Goal: Find specific page/section: Find specific page/section

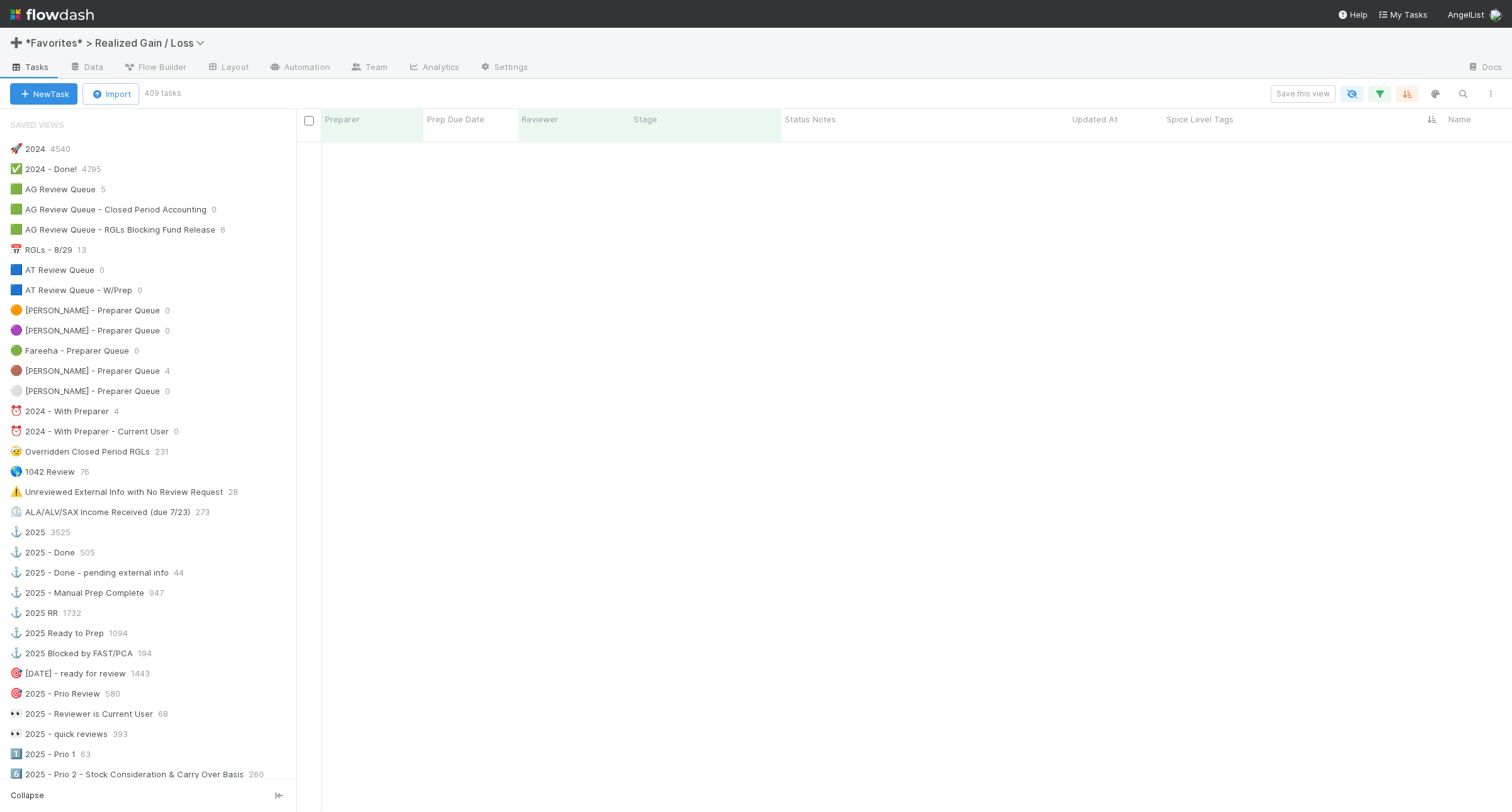
scroll to position [237, 0]
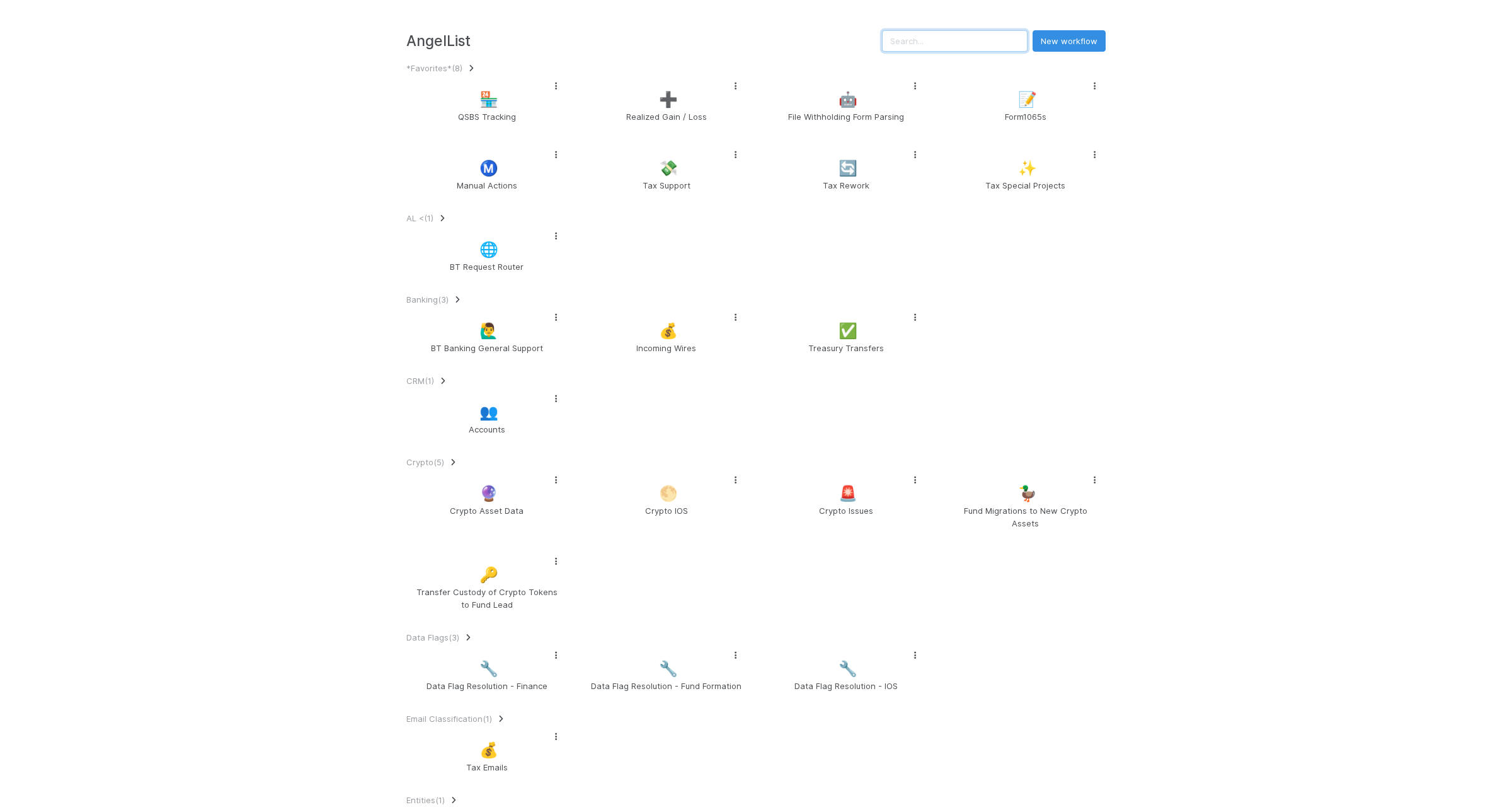
click at [976, 52] on input "text" at bounding box center [954, 41] width 146 height 21
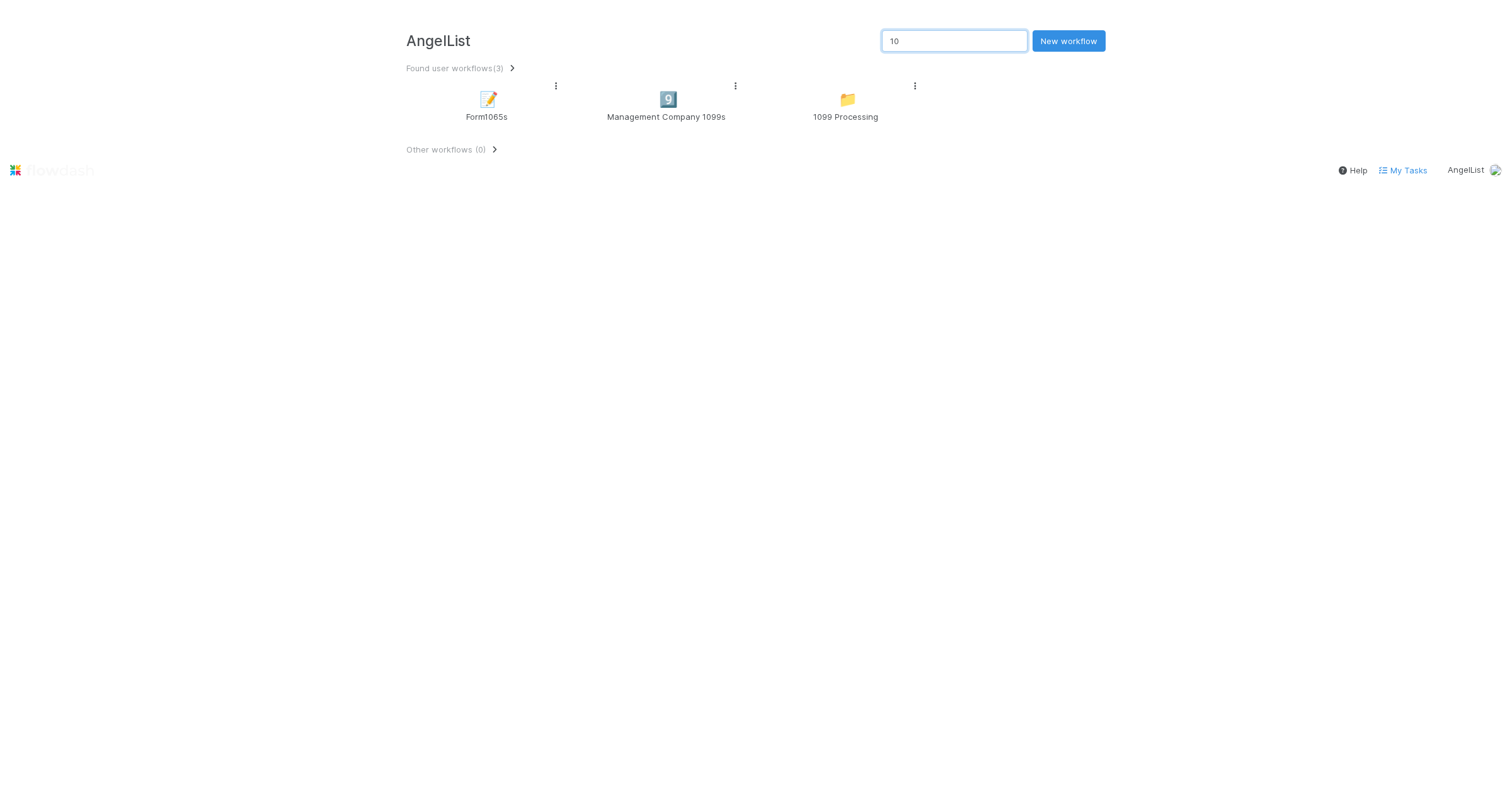
type input "1"
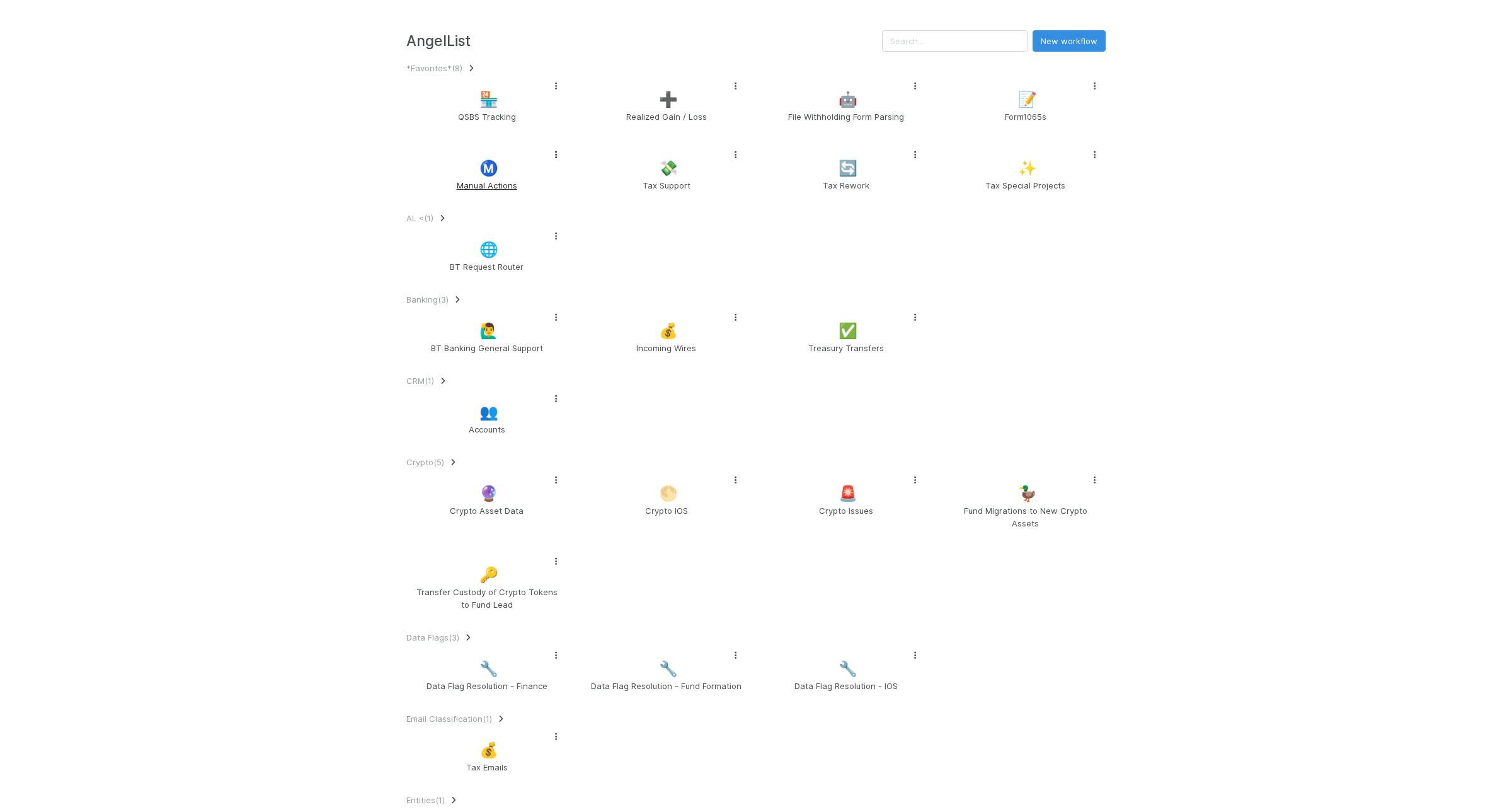
click at [494, 192] on span "Manual Actions" at bounding box center [486, 185] width 150 height 13
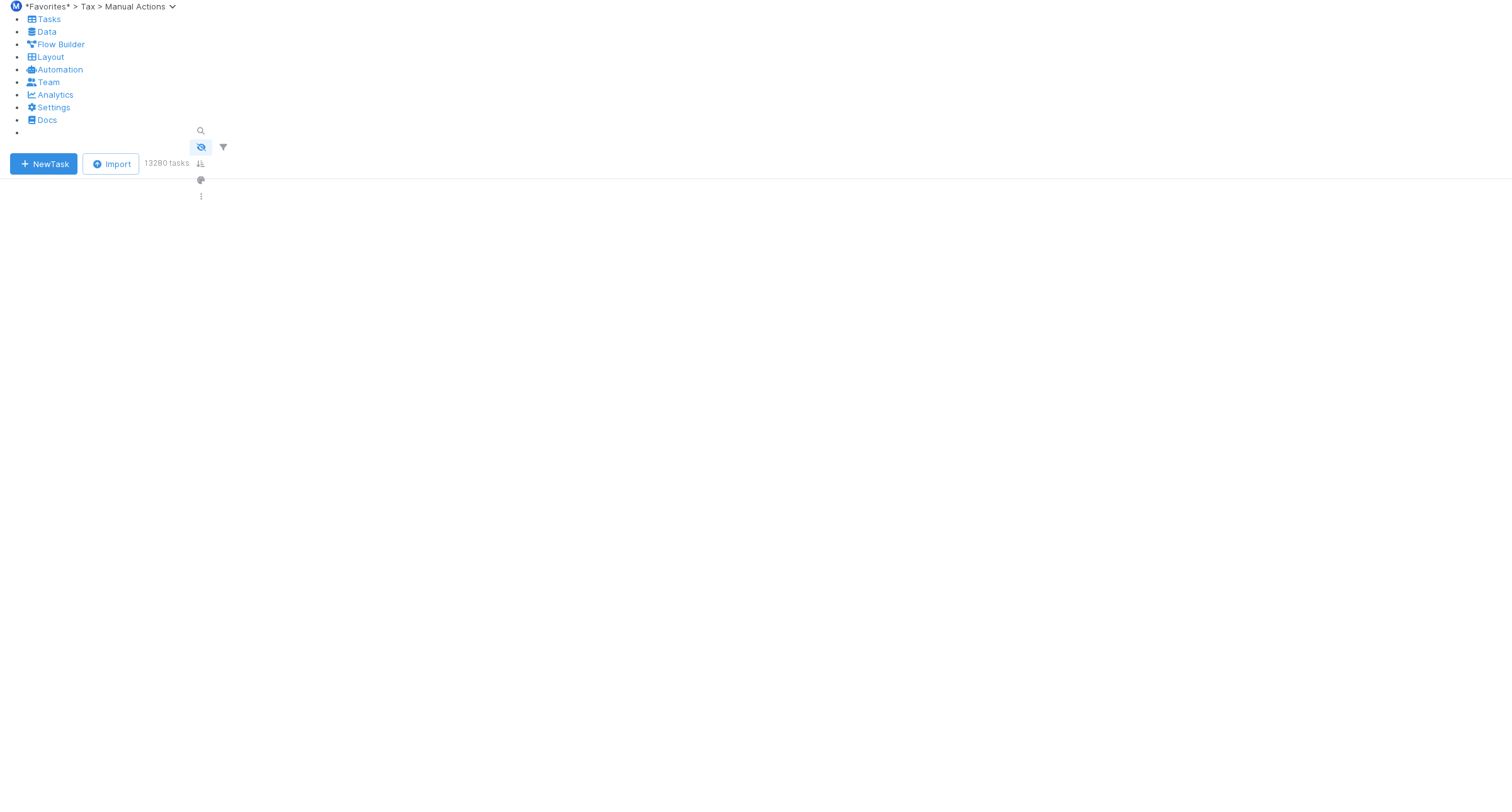
scroll to position [788, 0]
